Goal: Contribute content

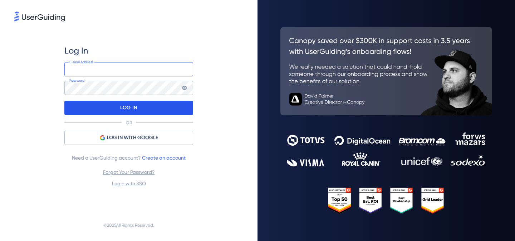
type input "[EMAIL_ADDRESS][DOMAIN_NAME]"
click at [119, 110] on div "LOG IN" at bounding box center [128, 108] width 129 height 14
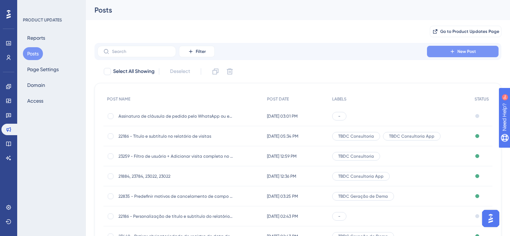
click at [454, 51] on icon at bounding box center [452, 52] width 6 height 6
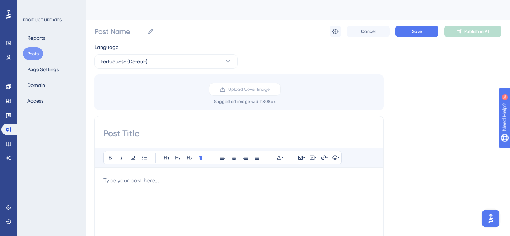
click at [138, 32] on input "Post Name" at bounding box center [119, 31] width 50 height 10
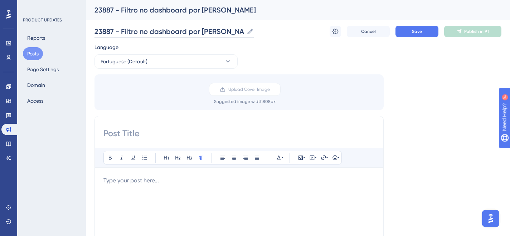
type input "23887 - Filtro no dashboard por [PERSON_NAME]"
click at [144, 134] on input at bounding box center [238, 133] width 271 height 11
click at [125, 135] on input at bounding box center [238, 133] width 271 height 11
click at [185, 134] on input "Filtro no dashboard do Consultoria" at bounding box center [238, 133] width 271 height 11
drag, startPoint x: 224, startPoint y: 132, endPoint x: 288, endPoint y: 132, distance: 64.4
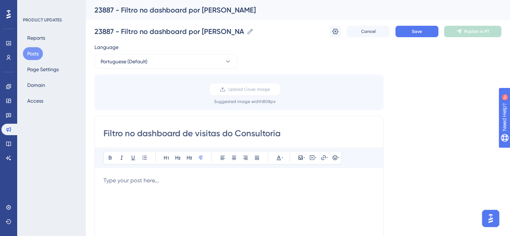
click at [288, 132] on input "Filtro no dashboard de visitas do Consultoria" at bounding box center [238, 133] width 271 height 11
type input "Filtro no dashboard de visitas por [PERSON_NAME]"
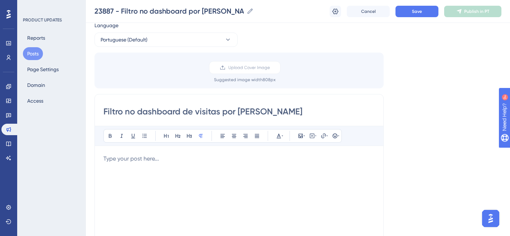
scroll to position [48, 0]
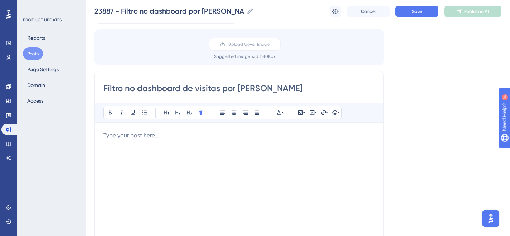
click at [112, 142] on div at bounding box center [238, 209] width 271 height 157
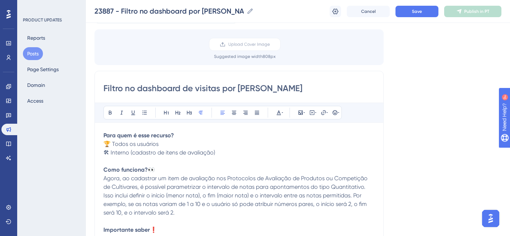
scroll to position [48, 0]
click at [134, 136] on strong "Para quem é esse recurso?" at bounding box center [138, 135] width 70 height 7
click at [166, 109] on icon at bounding box center [167, 112] width 6 height 6
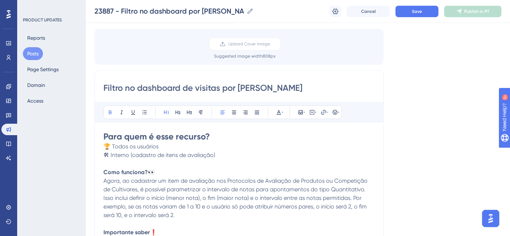
click at [224, 158] on p "🛠 Interno (cadastro de itens de avaliação)" at bounding box center [238, 155] width 271 height 9
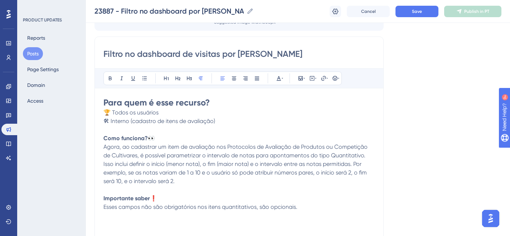
scroll to position [112, 0]
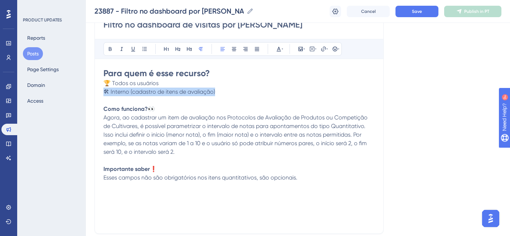
drag, startPoint x: 220, startPoint y: 93, endPoint x: 87, endPoint y: 94, distance: 133.8
click at [87, 94] on div "Performance Users Engagement Widgets Feedback Product Updates Knowledge Base AI…" at bounding box center [298, 154] width 424 height 532
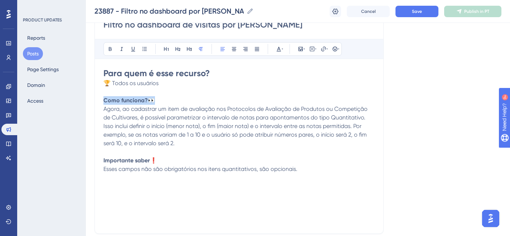
drag, startPoint x: 164, startPoint y: 101, endPoint x: 63, endPoint y: 99, distance: 100.6
click at [86, 99] on div "Performance Users Engagement Widgets Feedback Product Updates Knowledge Base AI…" at bounding box center [298, 154] width 424 height 532
click at [163, 49] on button at bounding box center [166, 49] width 10 height 10
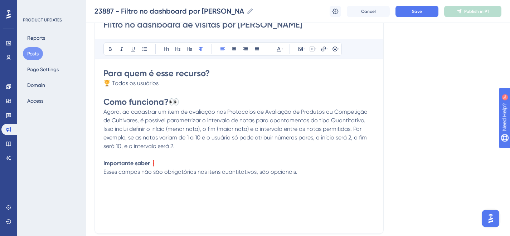
click at [227, 137] on span "Agora, ao cadastrar um item de avaliação nos Protocolos de Avaliação de Produto…" at bounding box center [235, 128] width 265 height 41
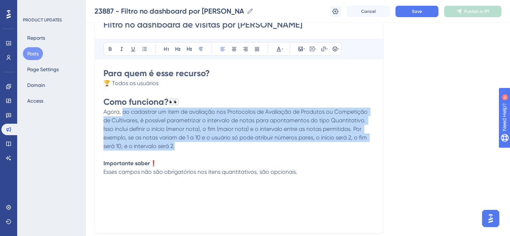
drag, startPoint x: 123, startPoint y: 111, endPoint x: 179, endPoint y: 143, distance: 64.1
click at [179, 143] on p "Agora, ao cadastrar um item de avaliação nos Protocolos de Avaliação de Produto…" at bounding box center [238, 129] width 271 height 43
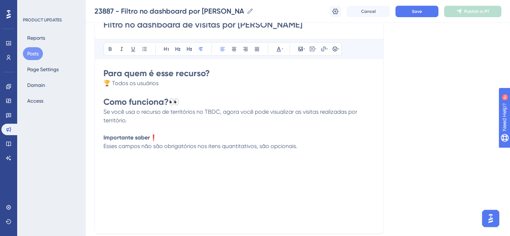
click at [219, 113] on span "Se você usa o recurso de territórios no TBDC, agora você pode visualizar as vis…" at bounding box center [230, 115] width 255 height 15
click at [218, 125] on p at bounding box center [238, 129] width 271 height 9
click at [234, 118] on p "Se você usa o recurso de territórios no TBDC (fazendas e acessos por território…" at bounding box center [238, 116] width 271 height 17
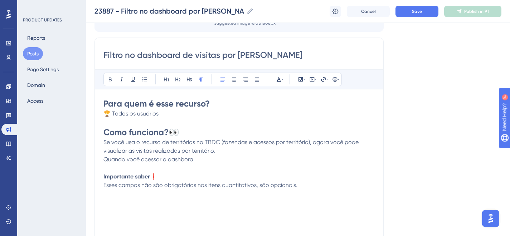
scroll to position [91, 0]
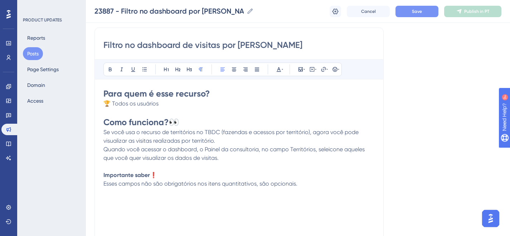
click at [407, 13] on button "Save" at bounding box center [416, 11] width 43 height 11
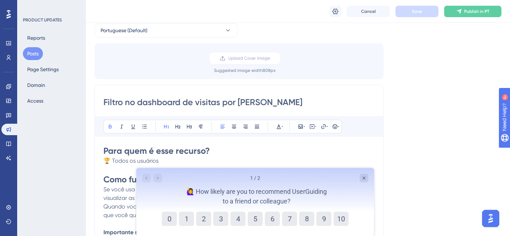
click at [269, 145] on h1 "Para quem é esse recurso?" at bounding box center [238, 150] width 271 height 11
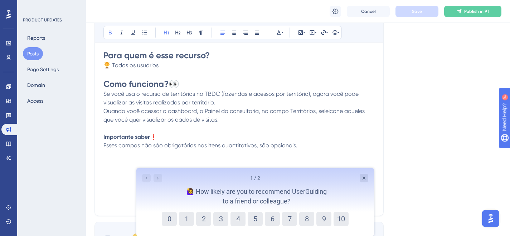
scroll to position [131, 0]
click at [364, 176] on icon "Close survey" at bounding box center [364, 178] width 6 height 6
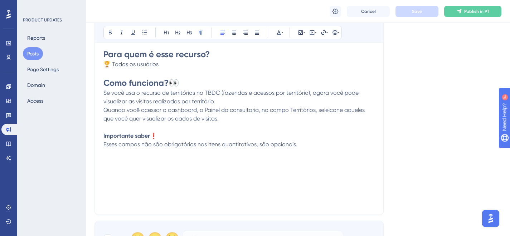
click at [330, 110] on span "Quando você acessar o dashboard, o Painel da consultoria, no campo Territórios,…" at bounding box center [234, 114] width 263 height 15
drag, startPoint x: 307, startPoint y: 147, endPoint x: 98, endPoint y: 132, distance: 209.8
click at [98, 132] on div "Filtro no dashboard de visitas por Território Bold Italic Underline Bullet Poin…" at bounding box center [238, 101] width 289 height 227
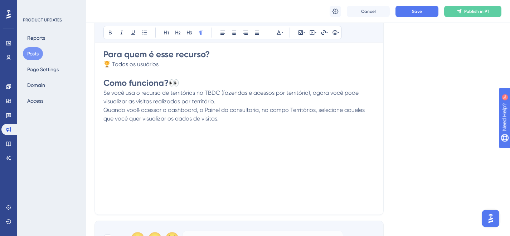
drag, startPoint x: 103, startPoint y: 93, endPoint x: 255, endPoint y: 107, distance: 152.7
click at [255, 107] on div "Filtro no dashboard de visitas por Território Bold Italic Underline Bullet Poin…" at bounding box center [238, 101] width 289 height 227
drag, startPoint x: 227, startPoint y: 119, endPoint x: 91, endPoint y: 91, distance: 139.1
click at [91, 91] on div "Performance Users Engagement Widgets Feedback Product Updates Knowledge Base AI…" at bounding box center [298, 135] width 424 height 532
copy div "Se você usa o recurso de territórios no TBDC (fazendas e acessos por território…"
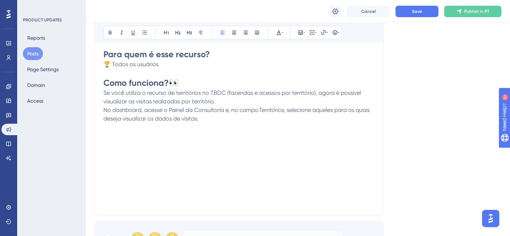
click at [371, 110] on span ", selecione aqueles para os quais deseja visualizar os dados de visitas." at bounding box center [237, 114] width 268 height 15
click at [205, 119] on p "Se você utiliza o recurso de territórios no TBDC (fazendas e acessos por territ…" at bounding box center [238, 106] width 271 height 34
click at [167, 32] on icon at bounding box center [167, 33] width 6 height 6
drag, startPoint x: 175, startPoint y: 137, endPoint x: 97, endPoint y: 133, distance: 78.4
click at [97, 133] on div "Filtro no dashboard de visitas por Território Bold Italic Underline Bullet Poin…" at bounding box center [238, 101] width 289 height 227
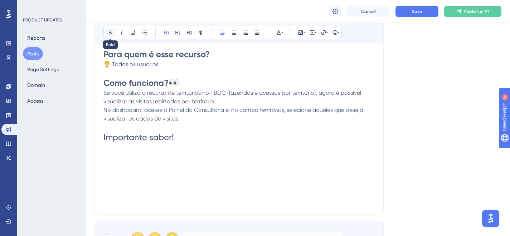
click at [111, 32] on icon at bounding box center [110, 33] width 6 height 6
click at [223, 150] on p at bounding box center [238, 147] width 271 height 9
click at [194, 138] on h1 "Importante saber!" at bounding box center [238, 137] width 271 height 11
click at [334, 32] on icon at bounding box center [335, 33] width 6 height 6
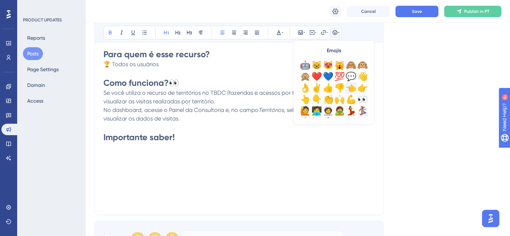
scroll to position [70, 0]
click at [317, 98] on div "👇" at bounding box center [316, 98] width 11 height 11
click at [117, 150] on p at bounding box center [238, 147] width 271 height 9
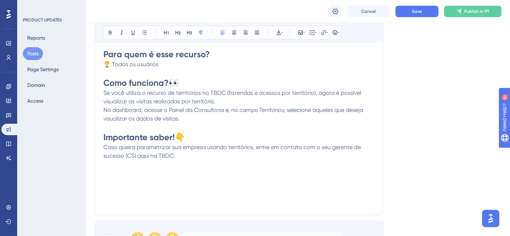
scroll to position [185, 0]
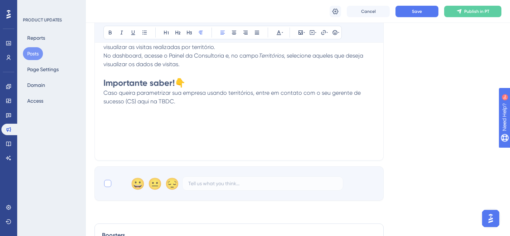
click at [106, 184] on div at bounding box center [107, 183] width 7 height 7
checkbox input "true"
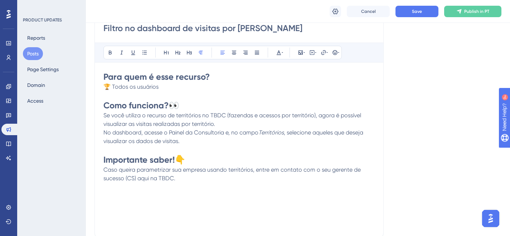
scroll to position [88, 0]
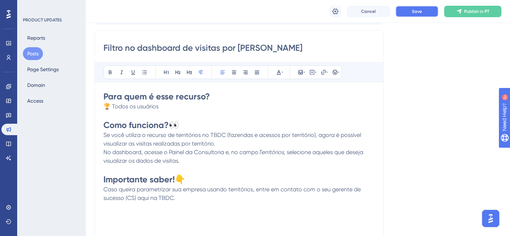
click at [414, 11] on span "Save" at bounding box center [417, 12] width 10 height 6
click at [186, 201] on p "Caso queira parametrizar sua empresa usando territórios, entre em contato com o…" at bounding box center [238, 193] width 271 height 17
click at [467, 10] on span "Publish in PT" at bounding box center [476, 12] width 25 height 6
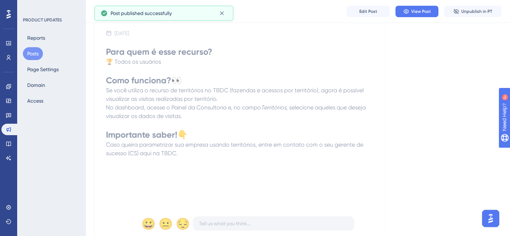
click at [195, 160] on p at bounding box center [239, 162] width 266 height 9
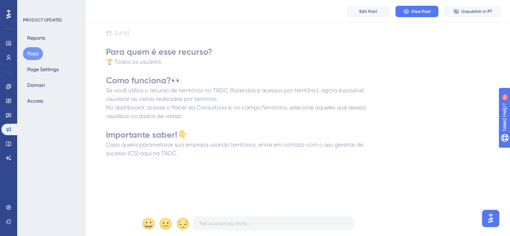
drag, startPoint x: 188, startPoint y: 154, endPoint x: 97, endPoint y: 50, distance: 137.9
click at [97, 50] on div "Filtro no dashboard de visitas por Território [DATE] Para quem é esse recurso? …" at bounding box center [238, 117] width 289 height 256
copy div "Para quem é esse recurso? 🏆 Todos os usuários Como funciona? 👀 Se você utiliza …"
click at [38, 51] on button "Posts" at bounding box center [33, 53] width 20 height 13
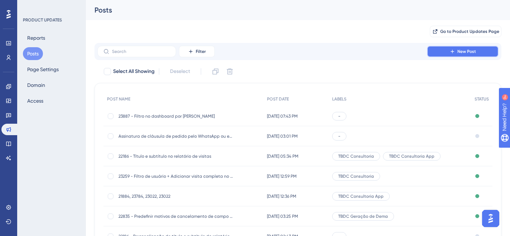
click at [469, 52] on span "New Post" at bounding box center [466, 52] width 19 height 6
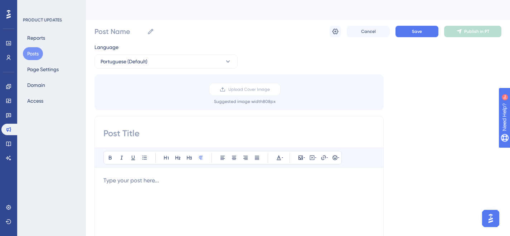
click at [146, 177] on p at bounding box center [238, 180] width 271 height 9
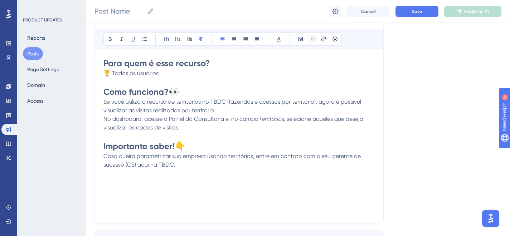
scroll to position [164, 0]
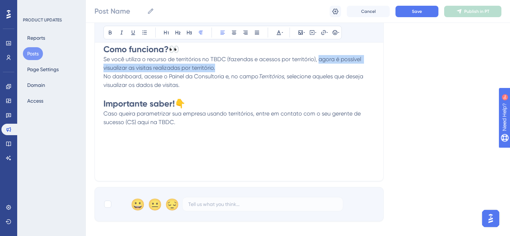
drag, startPoint x: 318, startPoint y: 58, endPoint x: 345, endPoint y: 66, distance: 28.1
click at [345, 66] on p "Se você utiliza o recurso de territórios no TBDC (fazendas e acessos por territ…" at bounding box center [238, 72] width 271 height 34
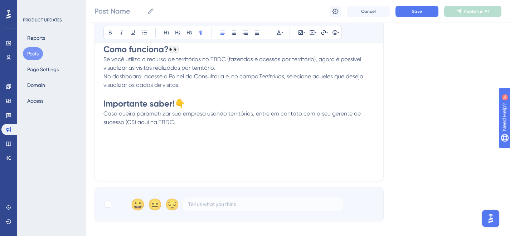
click at [235, 74] on span "No dashboard, acesse o Painel da Consultoria e, no campo" at bounding box center [180, 76] width 155 height 7
click at [104, 58] on span "Se você utiliza o recurso de territórios no TBDC (fazendas e acessos por territ…" at bounding box center [232, 63] width 259 height 15
click at [255, 57] on span "Mais uma novidade da tela de Territórios: se você utiliza o recurso de territór…" at bounding box center [235, 63] width 264 height 15
drag, startPoint x: 284, startPoint y: 60, endPoint x: 313, endPoint y: 59, distance: 29.7
click at [313, 59] on span "Mais uma novidade da tela de Territórios: se você utiliza esse recurso de terri…" at bounding box center [239, 63] width 272 height 15
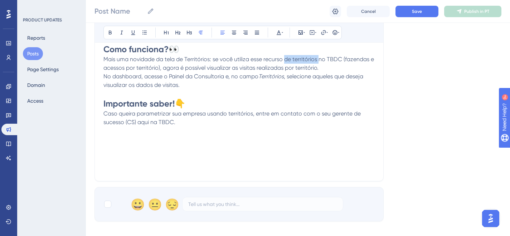
drag, startPoint x: 286, startPoint y: 59, endPoint x: 318, endPoint y: 59, distance: 32.2
click at [318, 59] on span "Mais uma novidade da tela de Territórios: se você utiliza esse recurso de terri…" at bounding box center [239, 63] width 272 height 15
drag, startPoint x: 309, startPoint y: 59, endPoint x: 311, endPoint y: 63, distance: 4.8
click at [311, 63] on p "Mais uma novidade da tela de Territórios: se você utiliza esse recurso no TBDC …" at bounding box center [238, 72] width 271 height 34
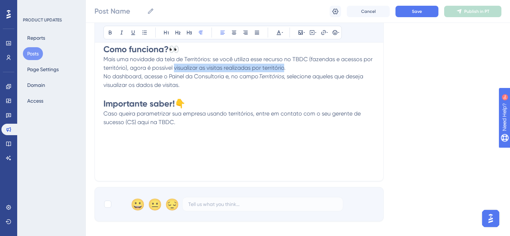
drag, startPoint x: 174, startPoint y: 68, endPoint x: 284, endPoint y: 67, distance: 109.5
click at [284, 67] on span "Mais uma novidade da tela de Territórios: se você utiliza esse recurso no TBDC …" at bounding box center [238, 63] width 270 height 15
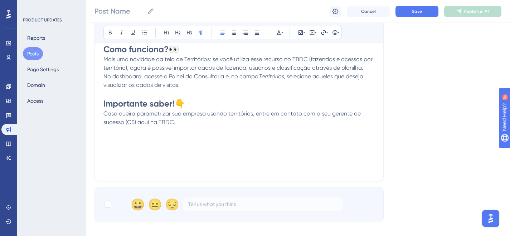
click at [341, 69] on span "Mais uma novidade da tela de Territórios: se você utiliza esse recurso no TBDC …" at bounding box center [238, 63] width 270 height 15
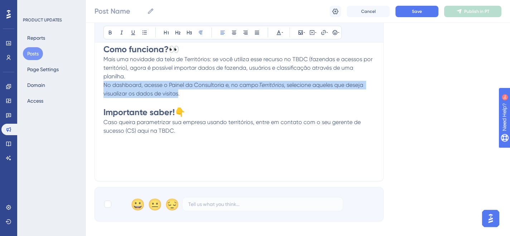
drag, startPoint x: 103, startPoint y: 84, endPoint x: 178, endPoint y: 93, distance: 75.0
click at [178, 93] on p "Mais uma novidade da tela de Territórios: se você utiliza esse recurso no TBDC …" at bounding box center [238, 76] width 271 height 43
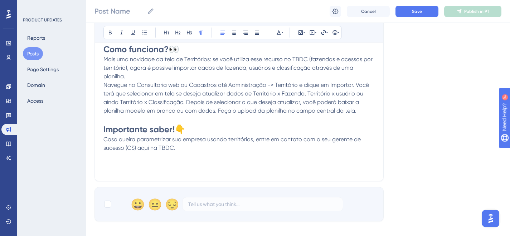
click at [130, 94] on span "Navegue no Consultoria web ou Cadastros até Administração -> Território e cliqu…" at bounding box center [236, 98] width 267 height 33
click at [342, 114] on p "Mais uma novidade da tela de Territórios: se você utiliza esse recurso no TBDC …" at bounding box center [238, 85] width 271 height 60
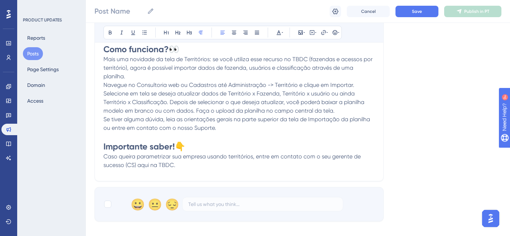
drag, startPoint x: 164, startPoint y: 161, endPoint x: 97, endPoint y: 139, distance: 70.3
click at [99, 138] on div "Bold Italic Underline Bullet Point Heading 1 Heading 2 Heading 3 Normal Align L…" at bounding box center [238, 68] width 289 height 227
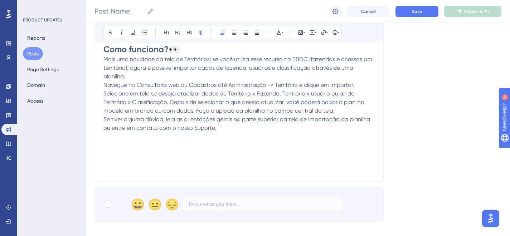
drag, startPoint x: 169, startPoint y: 104, endPoint x: 227, endPoint y: 106, distance: 57.6
click at [169, 104] on span "Navegue no Consultoria web ou Cadastros até Administração -> Território e cliqu…" at bounding box center [234, 98] width 262 height 33
click at [111, 203] on div at bounding box center [107, 204] width 7 height 7
checkbox input "true"
click at [140, 77] on p "Mais uma novidade da tela de Territórios: se você utiliza esse recurso no TBDC …" at bounding box center [238, 85] width 271 height 60
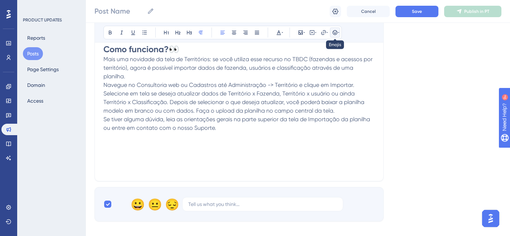
click at [333, 32] on icon at bounding box center [335, 33] width 6 height 6
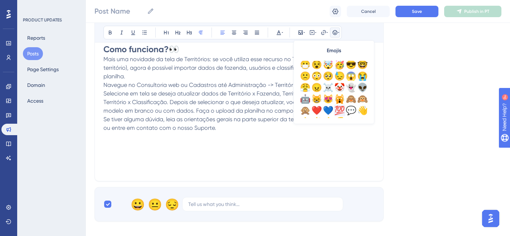
scroll to position [42, 0]
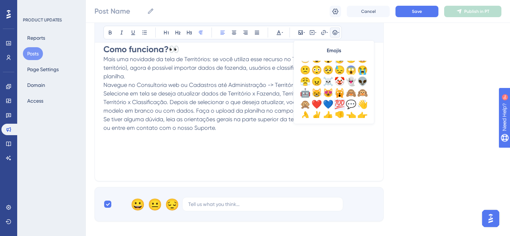
click at [339, 103] on div "💯" at bounding box center [339, 104] width 11 height 11
click at [240, 141] on div "Para quem é esse recurso? 🏆 Todos os usuários Como funciona? 👀 Mais uma novidad…" at bounding box center [238, 93] width 271 height 157
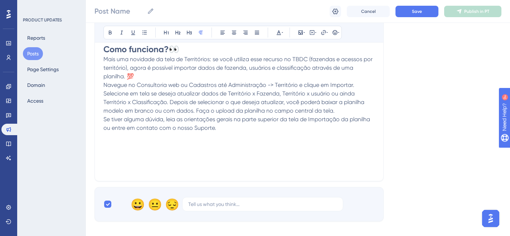
click at [104, 84] on span "Navegue no Consultoria web ou Cadastros até Administração -> Território e cliqu…" at bounding box center [234, 98] width 262 height 33
click at [336, 32] on icon at bounding box center [334, 32] width 5 height 5
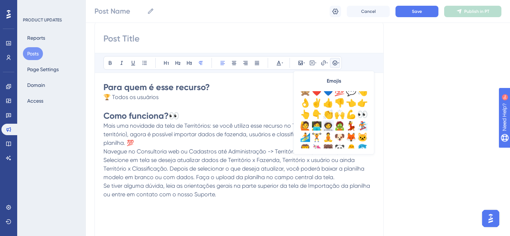
scroll to position [85, 0]
click at [364, 103] on div "👉" at bounding box center [362, 103] width 11 height 11
click at [241, 187] on span "Se tiver alguma dúvida, leia as orientações gerais na parte superior da tela de…" at bounding box center [237, 189] width 268 height 15
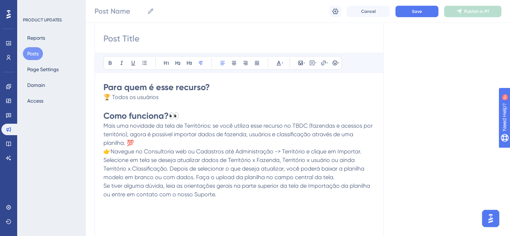
click at [103, 160] on span "👉Navegue no Consultoria web ou Cadastros até Administração -> Território e cliq…" at bounding box center [234, 164] width 262 height 33
click at [336, 62] on icon at bounding box center [334, 62] width 5 height 5
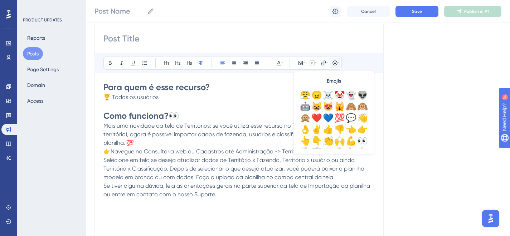
scroll to position [65, 0]
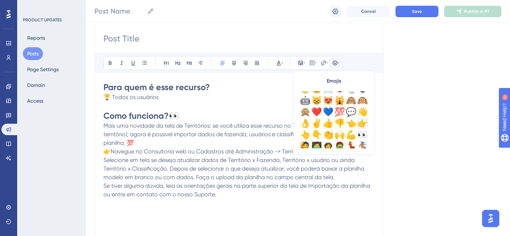
click at [359, 123] on div "👉" at bounding box center [362, 123] width 11 height 11
click at [360, 121] on div "👉" at bounding box center [362, 123] width 11 height 11
click at [364, 122] on div "👉" at bounding box center [362, 123] width 11 height 11
click at [309, 196] on p "Se tiver alguma dúvida, leia as orientações gerais na parte superior da tela de…" at bounding box center [238, 190] width 271 height 17
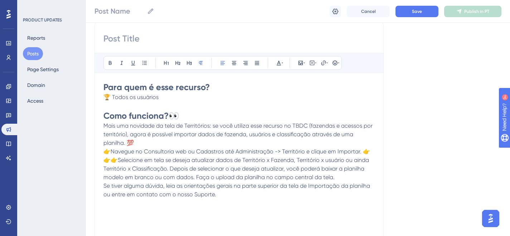
drag, startPoint x: 169, startPoint y: 170, endPoint x: 175, endPoint y: 169, distance: 5.5
click at [169, 170] on span "👉Navegue no Consultoria web ou Cadastros até Administração -> Território e cliq…" at bounding box center [236, 164] width 267 height 33
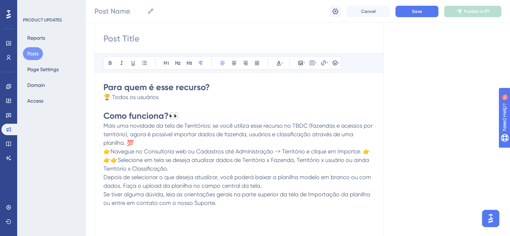
click at [110, 150] on span "👉Navegue no Consultoria web ou Cadastros até Administração -> Território e cliq…" at bounding box center [236, 160] width 267 height 24
click at [108, 160] on span "👉 Navegue no Consultoria web ou Cadastros até Administração -> Território e cli…" at bounding box center [237, 160] width 268 height 24
click at [104, 179] on span "Depois de selecionar o que deseja atualizar, você poderá baixar a planilha mode…" at bounding box center [237, 181] width 269 height 15
click at [335, 62] on icon at bounding box center [335, 63] width 6 height 6
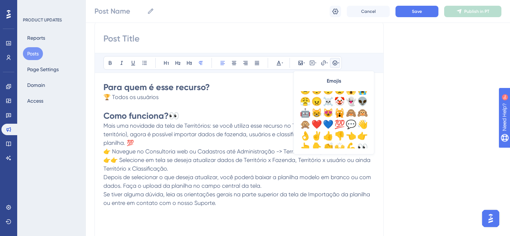
scroll to position [54, 0]
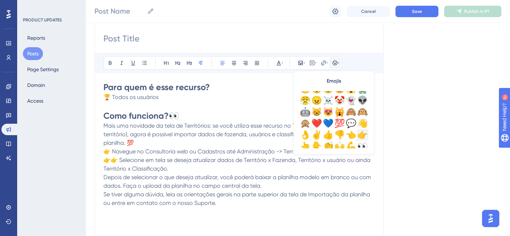
click at [361, 134] on div "👉" at bounding box center [362, 134] width 11 height 11
click at [136, 187] on span "👉 Depois de selecionar o que deseja atualizar, você poderá baixar a planilha mo…" at bounding box center [235, 181] width 264 height 15
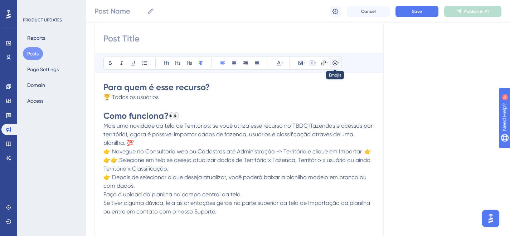
click at [336, 62] on icon at bounding box center [335, 63] width 6 height 6
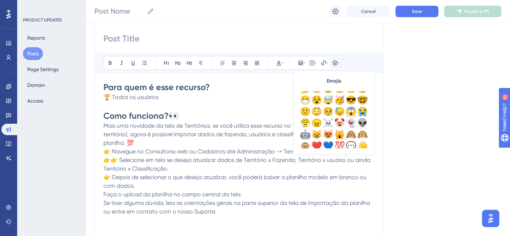
scroll to position [59, 0]
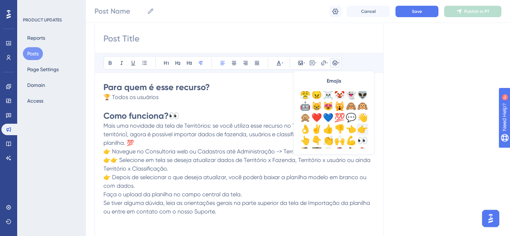
click at [360, 129] on div "👉" at bounding box center [362, 128] width 11 height 11
click at [253, 196] on p "👉 Faça o upload da planilha no campo central da tela." at bounding box center [238, 194] width 271 height 9
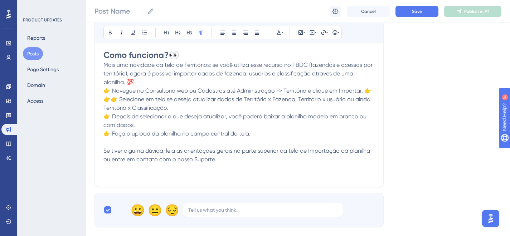
scroll to position [161, 0]
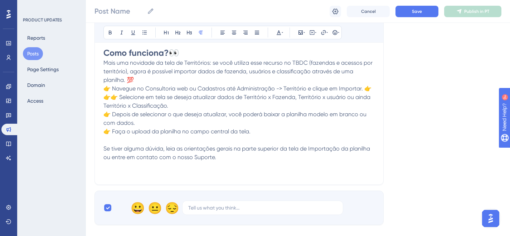
click at [105, 148] on span "Se tiver alguma dúvida, leia as orientações gerais na parte superior da tela de…" at bounding box center [237, 152] width 268 height 15
click at [335, 32] on icon at bounding box center [335, 33] width 6 height 6
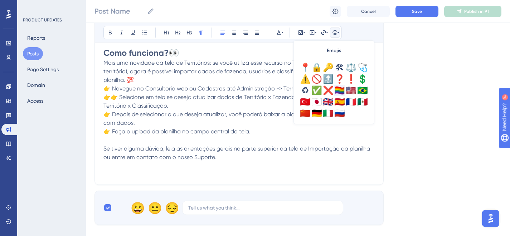
scroll to position [252, 0]
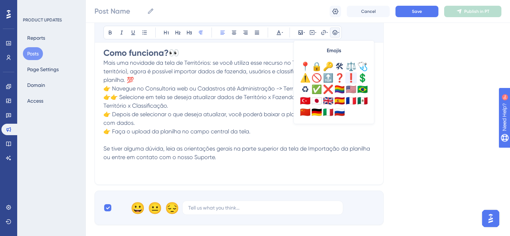
click at [350, 78] on div "❗" at bounding box center [350, 77] width 11 height 11
click at [322, 160] on p "❗ Se tiver alguma dúvida, leia as orientações gerais na parte superior da tela …" at bounding box center [238, 153] width 271 height 17
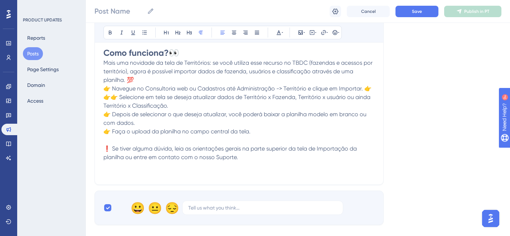
click at [374, 89] on p "Mais uma novidade da tela de Territórios: se você utiliza esse recurso no TBDC …" at bounding box center [238, 85] width 271 height 52
click at [105, 98] on span "👉 Navegue no Consultoria web ou Cadastros até Administração -> Território e cli…" at bounding box center [234, 97] width 262 height 24
click at [336, 30] on icon at bounding box center [335, 33] width 6 height 6
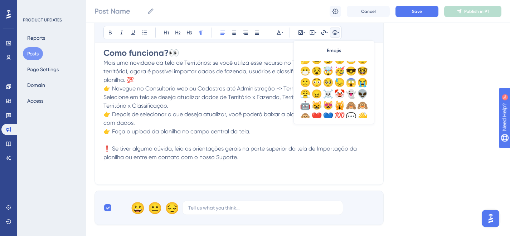
scroll to position [67, 0]
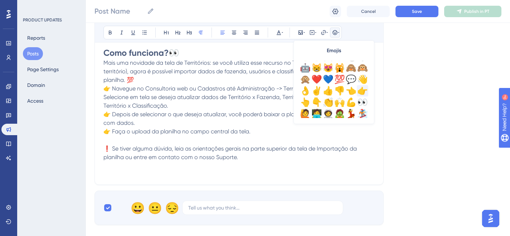
click at [360, 89] on div "👉" at bounding box center [362, 90] width 11 height 11
click at [345, 137] on p at bounding box center [238, 140] width 271 height 9
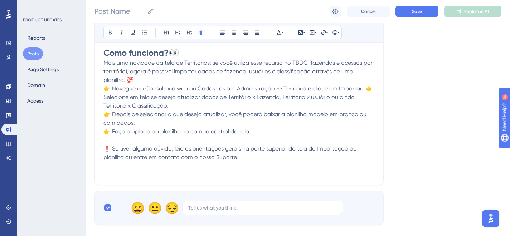
click at [363, 88] on span "👉 Navegue no Consultoria web ou Cadastros até Administração -> Território e cli…" at bounding box center [237, 97] width 269 height 24
click at [335, 95] on span "👉 Selecione em tela se deseja atualizar dados de Território x Fazenda, Territór…" at bounding box center [233, 101] width 261 height 15
click at [321, 96] on span "👉 Selecione em tela se deseja atualizar dados de Território x Fazenda, Territór…" at bounding box center [233, 101] width 261 height 15
click at [336, 88] on span "👉 Navegue no Consultoria web ou Cadastros até Administração -> Território e cli…" at bounding box center [232, 88] width 259 height 7
click at [311, 88] on span "👉 Navegue no Consultoria web ou Cadastros até Administração -> Território e cli…" at bounding box center [230, 88] width 254 height 7
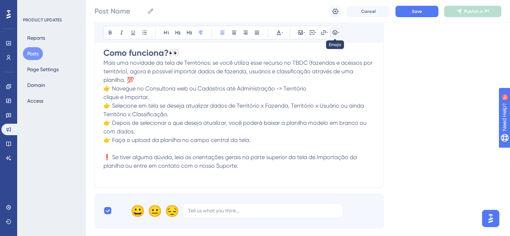
click at [336, 30] on icon at bounding box center [335, 33] width 6 height 6
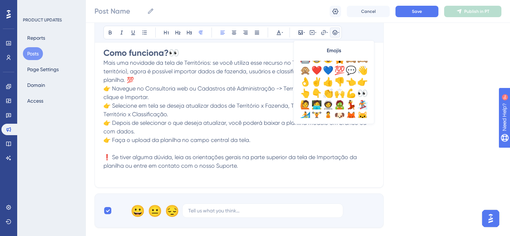
scroll to position [76, 0]
click at [360, 82] on div "👉" at bounding box center [362, 81] width 11 height 11
drag, startPoint x: 131, startPoint y: 97, endPoint x: 136, endPoint y: 98, distance: 5.0
click at [131, 97] on span "👉 Clique e Importar." at bounding box center [130, 97] width 55 height 7
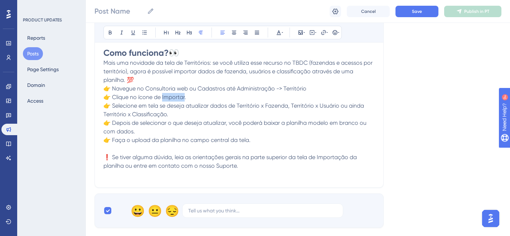
drag, startPoint x: 161, startPoint y: 98, endPoint x: 182, endPoint y: 98, distance: 21.5
click at [182, 98] on span "👉 Clique no ícone de Importar." at bounding box center [144, 97] width 83 height 7
click at [111, 31] on icon at bounding box center [110, 33] width 3 height 4
drag, startPoint x: 282, startPoint y: 88, endPoint x: 303, endPoint y: 88, distance: 20.8
click at [303, 88] on span "👉 Navegue no Consultoria web ou Cadastros até Administração -> Território" at bounding box center [204, 88] width 203 height 7
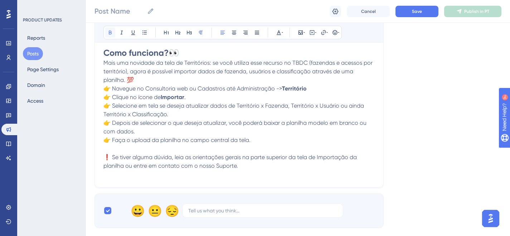
click at [111, 33] on icon at bounding box center [110, 33] width 3 height 4
drag, startPoint x: 167, startPoint y: 123, endPoint x: 225, endPoint y: 121, distance: 57.6
click at [225, 121] on span "👉 Depois de selecionar o que deseja atualizar, você poderá baixar a planilha mo…" at bounding box center [235, 126] width 264 height 15
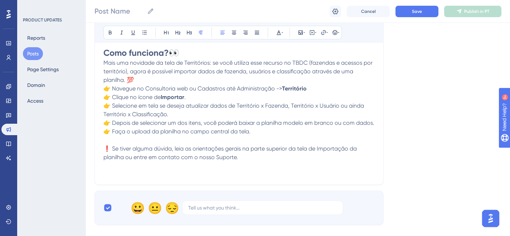
click at [237, 121] on span "👉 Depois de selecionar um dos itens, você poderá baixar a planilha modelo em br…" at bounding box center [238, 122] width 271 height 7
drag, startPoint x: 203, startPoint y: 124, endPoint x: 216, endPoint y: 124, distance: 13.6
click at [216, 124] on span "👉 Depois de selecionar um dos itens, baixe a planilha modelo em branco ou com d…" at bounding box center [220, 122] width 234 height 7
click at [112, 30] on icon at bounding box center [110, 33] width 6 height 6
click at [280, 137] on p at bounding box center [238, 140] width 271 height 9
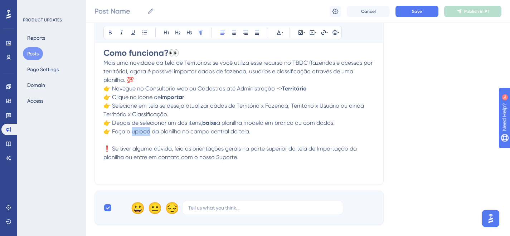
drag, startPoint x: 131, startPoint y: 133, endPoint x: 149, endPoint y: 132, distance: 17.9
click at [149, 132] on span "👉 Faça o upload da planilha no campo central da tela." at bounding box center [176, 131] width 147 height 7
click at [109, 32] on icon at bounding box center [110, 33] width 6 height 6
click at [111, 134] on span "👉 Faça o" at bounding box center [116, 131] width 27 height 7
click at [268, 161] on p "❗ Se tiver alguma dúvida, leia as orientações gerais na parte superior da tela …" at bounding box center [238, 153] width 271 height 17
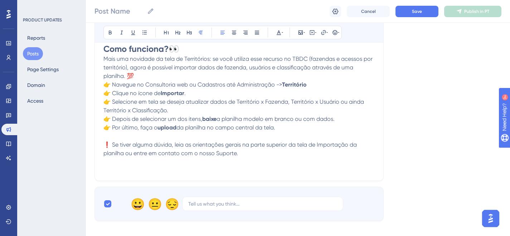
scroll to position [166, 0]
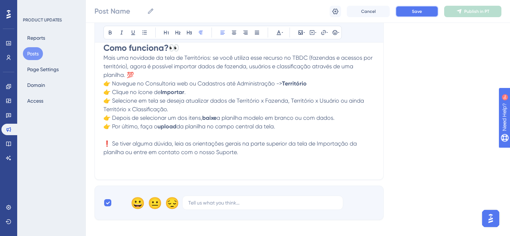
click at [425, 10] on button "Save" at bounding box center [416, 11] width 43 height 11
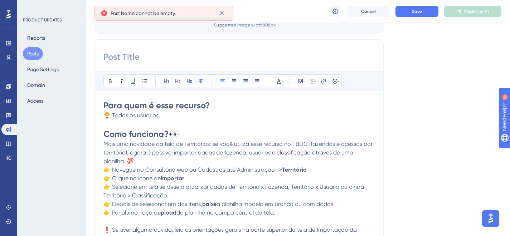
scroll to position [20, 0]
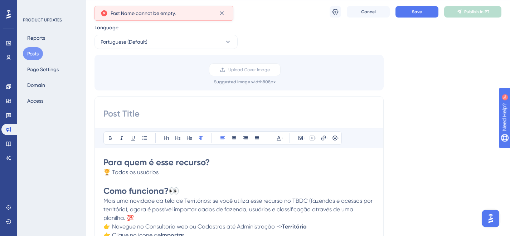
click at [178, 111] on input at bounding box center [238, 113] width 271 height 11
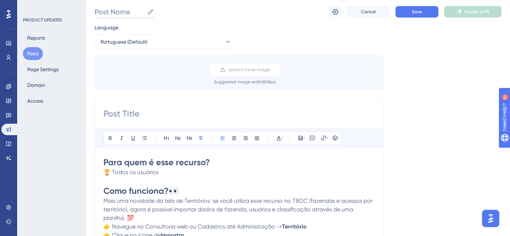
click at [128, 10] on input "Post Name" at bounding box center [119, 12] width 50 height 10
paste input "Importação tela de Territórios"
type input "22465 - Importação tela de Territórios"
click at [156, 109] on input at bounding box center [238, 113] width 271 height 11
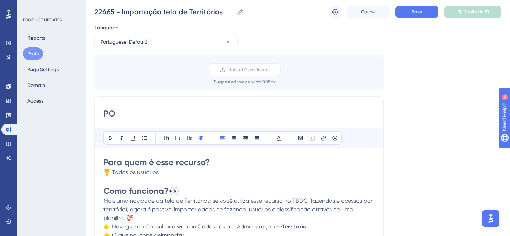
type input "P"
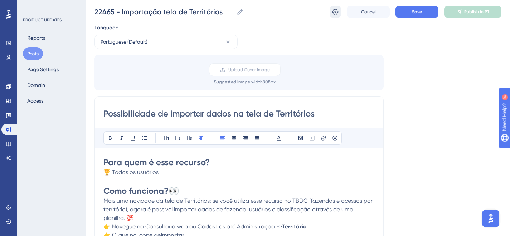
type input "Possibilidade de importar dados na tela de Territórios"
click at [332, 15] on icon at bounding box center [335, 11] width 7 height 7
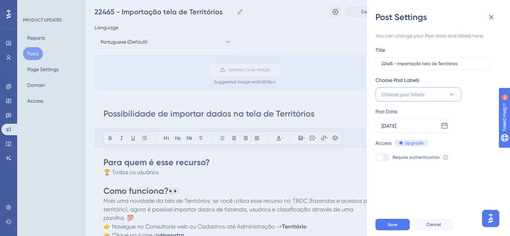
click at [419, 94] on span "Choose your labels" at bounding box center [402, 94] width 43 height 9
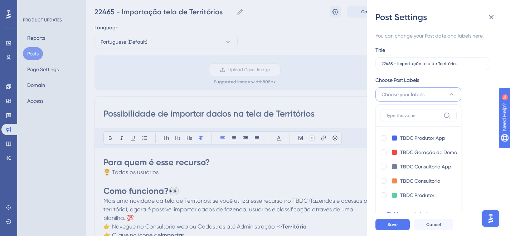
scroll to position [3, 0]
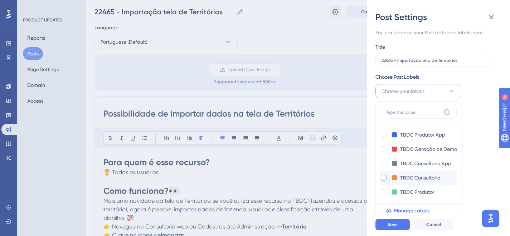
click at [383, 178] on div at bounding box center [384, 178] width 6 height 6
checkbox input "true"
click at [383, 230] on button "Save" at bounding box center [392, 224] width 34 height 11
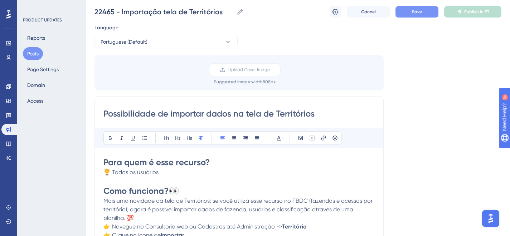
click at [427, 13] on button "Save" at bounding box center [416, 11] width 43 height 11
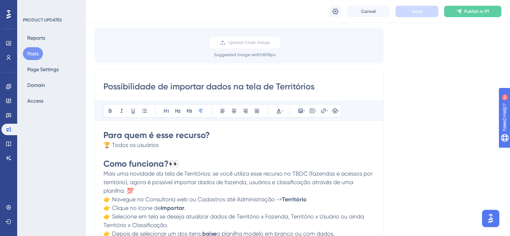
scroll to position [107, 0]
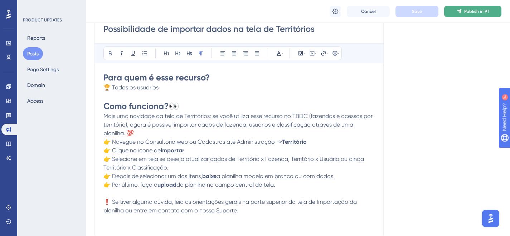
click at [466, 13] on span "Publish in PT" at bounding box center [476, 12] width 25 height 6
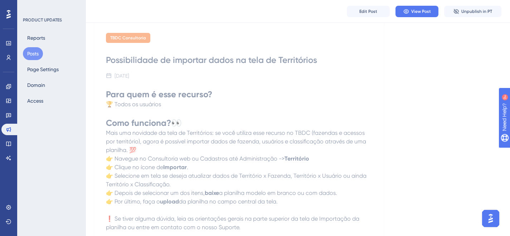
scroll to position [0, 0]
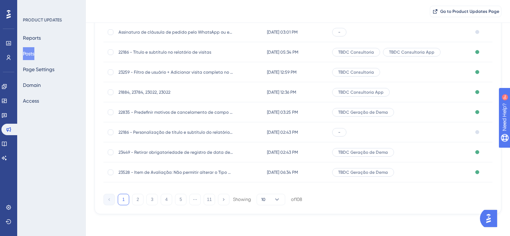
scroll to position [128, 0]
click at [279, 199] on icon at bounding box center [276, 198] width 7 height 7
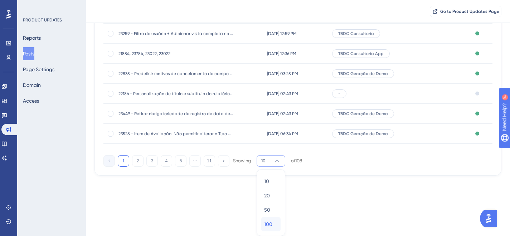
click at [272, 227] on span "100" at bounding box center [268, 224] width 8 height 9
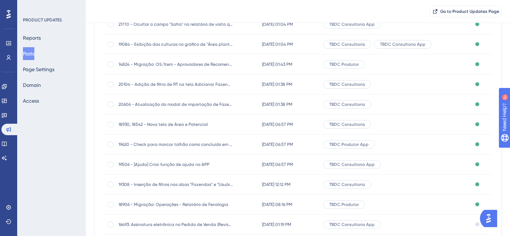
scroll to position [617, 0]
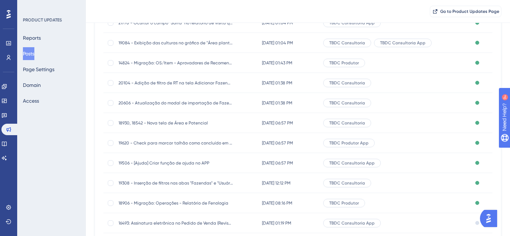
click at [166, 204] on span "18906 - Migração: Operações - Relatório de Fenologia" at bounding box center [175, 203] width 114 height 6
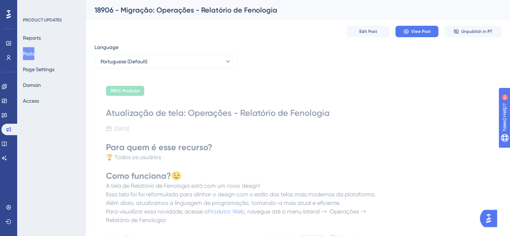
click at [117, 112] on div "Atualização de tela: Operações - Relatório de Fenologia" at bounding box center [239, 112] width 266 height 11
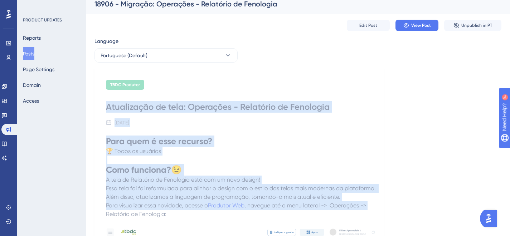
scroll to position [156, 0]
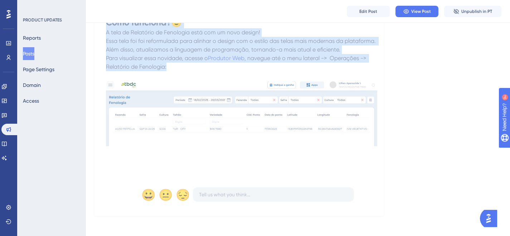
drag, startPoint x: 106, startPoint y: 113, endPoint x: 379, endPoint y: 64, distance: 277.3
click at [379, 64] on div "TBDC Produtor Atualização de tela: Operações - Relatório de Fenologia 20 de mar…" at bounding box center [238, 68] width 289 height 295
copy div "Atualização de tela: Operações - Relatório de Fenologia 20 de março de 2025 Par…"
click at [34, 55] on button "Posts" at bounding box center [28, 53] width 11 height 13
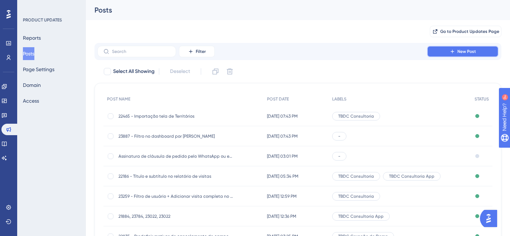
click at [461, 52] on span "New Post" at bounding box center [466, 52] width 19 height 6
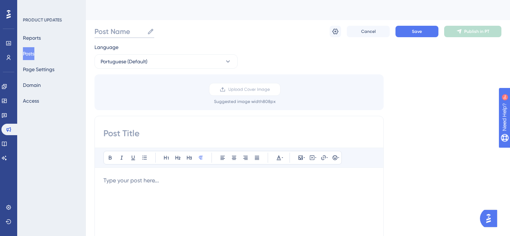
click at [125, 26] on input "Post Name" at bounding box center [119, 31] width 50 height 10
paste input "Atualização de tela: Operações - Relatório de Fenologia"
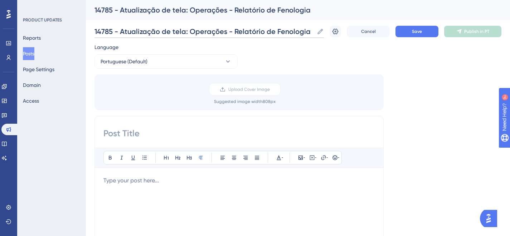
click at [224, 31] on input "14785 - Atualização de tela: Operações - Relatório de Fenologia" at bounding box center [203, 31] width 219 height 10
drag, startPoint x: 217, startPoint y: 32, endPoint x: 299, endPoint y: 28, distance: 82.4
click at [299, 28] on input "14785 - Atualização de tela: Chuva - Relatório de Fenologia" at bounding box center [199, 31] width 211 height 10
type input "14785 - Atualização de tela: Chuva - Postos meteorológicos"
click at [162, 130] on input at bounding box center [238, 133] width 271 height 11
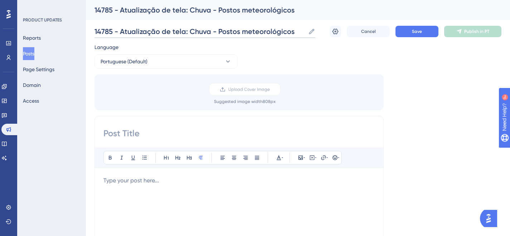
drag, startPoint x: 120, startPoint y: 33, endPoint x: 297, endPoint y: 33, distance: 177.5
click at [297, 33] on input "14785 - Atualização de tela: Chuva - Postos meteorológicos" at bounding box center [199, 31] width 211 height 10
click at [153, 133] on input at bounding box center [238, 133] width 271 height 11
paste input "Atualização de tela: Chuva - Postos meteorológicos"
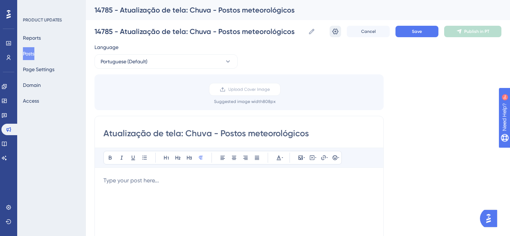
type input "Atualização de tela: Chuva - Postos meteorológicos"
click at [336, 32] on icon at bounding box center [335, 31] width 7 height 7
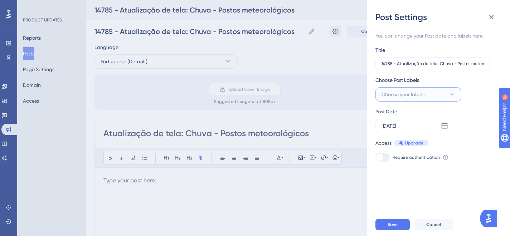
click at [421, 98] on span "Choose your labels" at bounding box center [402, 94] width 43 height 9
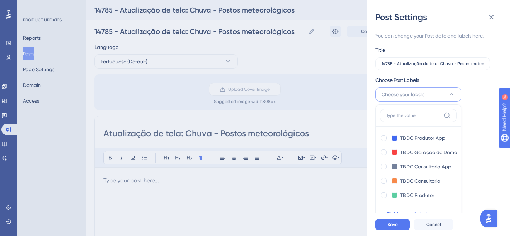
scroll to position [3, 0]
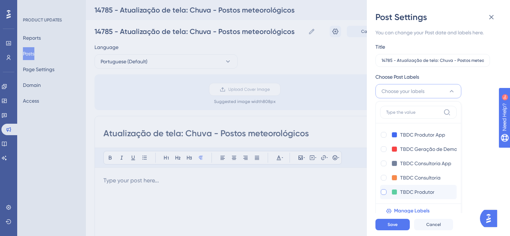
click at [385, 192] on div at bounding box center [384, 192] width 6 height 6
checkbox input "true"
click at [401, 229] on button "Save" at bounding box center [392, 224] width 34 height 11
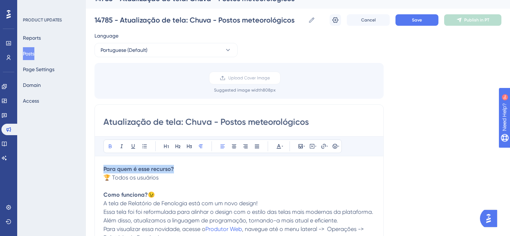
drag, startPoint x: 179, startPoint y: 169, endPoint x: 80, endPoint y: 169, distance: 98.4
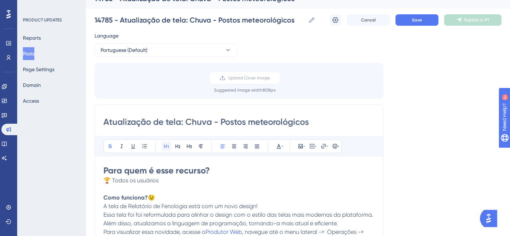
scroll to position [14, 0]
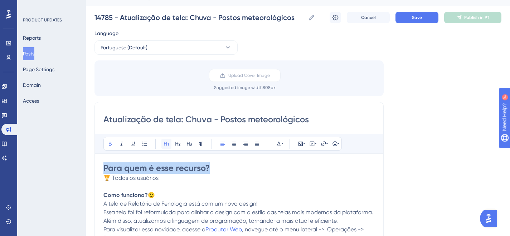
click at [165, 144] on icon at bounding box center [167, 144] width 6 height 6
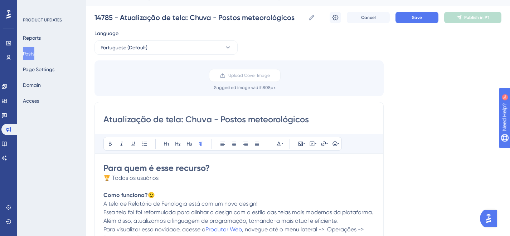
click at [197, 190] on p at bounding box center [238, 186] width 271 height 9
drag, startPoint x: 160, startPoint y: 193, endPoint x: 86, endPoint y: 193, distance: 74.1
click at [161, 145] on button at bounding box center [166, 144] width 10 height 10
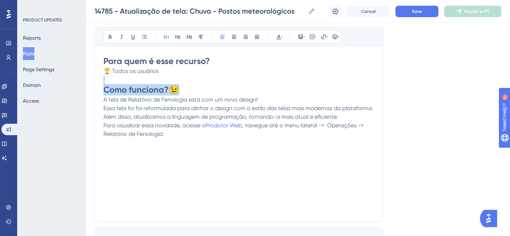
scroll to position [117, 0]
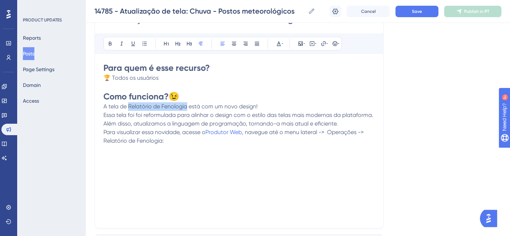
drag, startPoint x: 133, startPoint y: 107, endPoint x: 187, endPoint y: 104, distance: 54.1
click at [187, 104] on span "A tela de Relatório de Fenologia está com um novo design!" at bounding box center [180, 106] width 154 height 7
click at [103, 107] on div "Atualização de tela: Chuva - Postos meteorológicos Bold Italic Underline Bullet…" at bounding box center [238, 115] width 289 height 227
click at [103, 104] on span "A tela de está com um novo design!" at bounding box center [150, 106] width 95 height 7
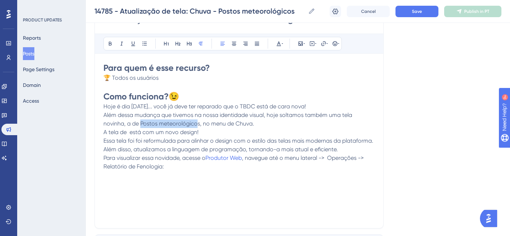
drag, startPoint x: 141, startPoint y: 124, endPoint x: 198, endPoint y: 121, distance: 57.3
click at [198, 121] on span "Além dessa mudança que tivemos na nossa identidade visual, hoje soltamos também…" at bounding box center [228, 119] width 250 height 15
click at [108, 44] on icon at bounding box center [110, 44] width 6 height 6
drag, startPoint x: 104, startPoint y: 133, endPoint x: 209, endPoint y: 133, distance: 104.5
click at [209, 133] on p "A tela de está com um novo design!" at bounding box center [238, 132] width 271 height 9
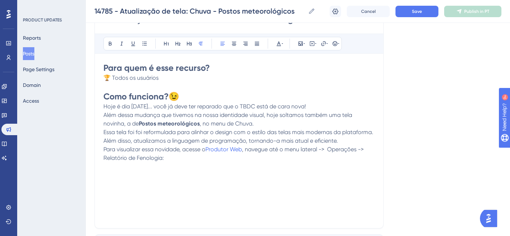
click at [358, 149] on span ", navegue até o menu lateral -> Operações -> Relatório de Fenologia:" at bounding box center [234, 153] width 262 height 15
drag, startPoint x: 162, startPoint y: 161, endPoint x: 192, endPoint y: 154, distance: 30.7
click at [162, 161] on span ", navegue até o menu lateral -> Chuva -> Relatório de Fenologia:" at bounding box center [227, 153] width 249 height 15
click at [181, 93] on h1 "Como funciona? 😉" at bounding box center [238, 96] width 271 height 11
click at [333, 43] on icon at bounding box center [334, 43] width 5 height 5
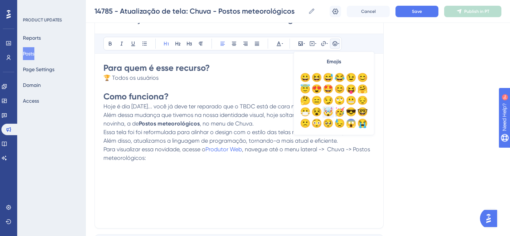
click at [331, 110] on div "🤯" at bounding box center [327, 111] width 11 height 11
click at [225, 196] on div "Para quem é esse recurso? 🏆 Todos os usuários Como funciona? 🤯 Hoje é dia 04 de…" at bounding box center [238, 140] width 271 height 157
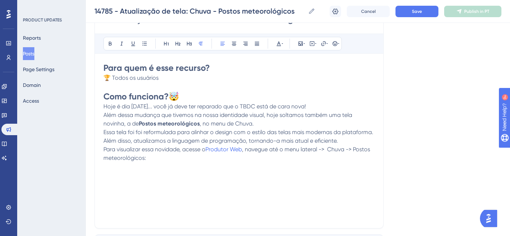
click at [372, 134] on span "Essa tela foi foi reformulada para alinhar o design com o estilo das telas mais…" at bounding box center [238, 136] width 271 height 15
click at [158, 158] on p "Para visualizar essa novidade, acesse o Produtor Web , navegue até o menu later…" at bounding box center [238, 153] width 271 height 17
click at [300, 44] on icon at bounding box center [300, 44] width 4 height 4
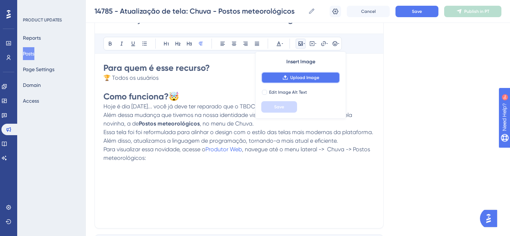
click at [312, 78] on span "Upload Image" at bounding box center [304, 78] width 29 height 6
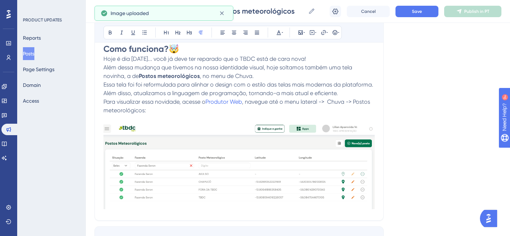
scroll to position [235, 0]
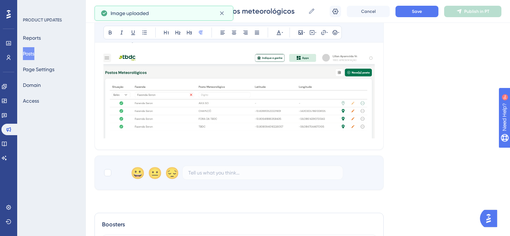
click at [273, 123] on img at bounding box center [238, 96] width 271 height 86
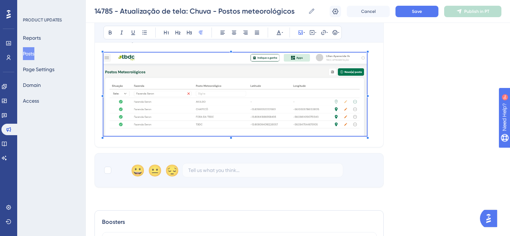
click at [369, 139] on div at bounding box center [367, 138] width 3 height 3
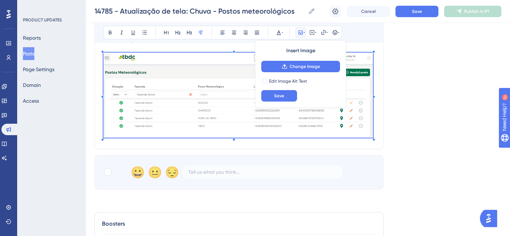
click at [377, 125] on div "Atualização de tela: Chuva - Postos meteorológicos Bold Italic Underline Bullet…" at bounding box center [238, 16] width 289 height 266
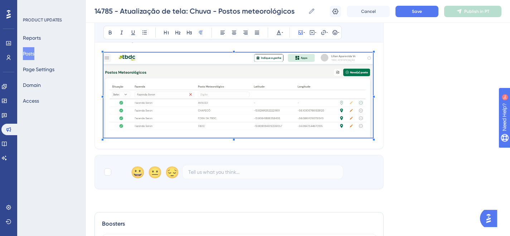
click at [381, 133] on div "Atualização de tela: Chuva - Postos meteorológicos Bold Italic Underline Bullet…" at bounding box center [238, 16] width 289 height 266
click at [107, 172] on div at bounding box center [107, 172] width 7 height 7
checkbox input "true"
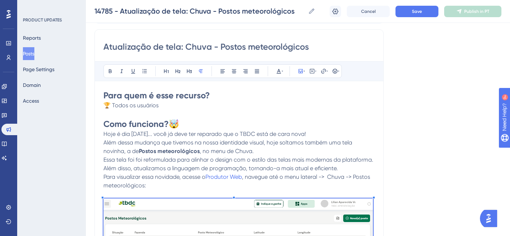
scroll to position [125, 0]
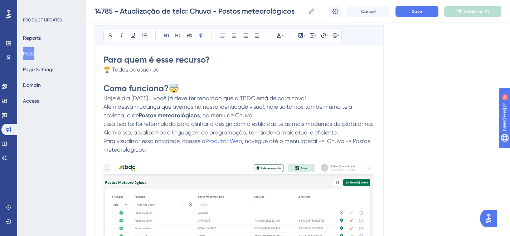
click at [253, 114] on span ", no menu de Chuva." at bounding box center [227, 115] width 54 height 7
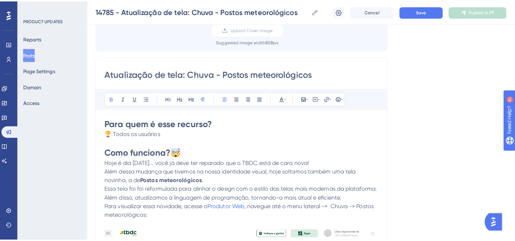
scroll to position [0, 0]
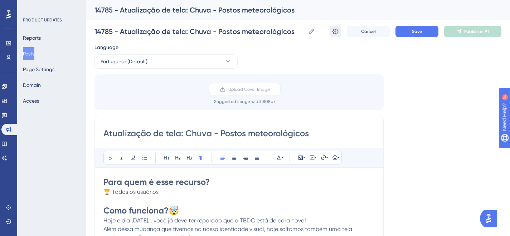
click at [337, 33] on icon at bounding box center [335, 32] width 6 height 6
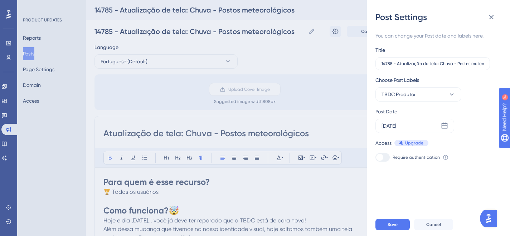
click at [490, 20] on icon at bounding box center [491, 17] width 9 height 9
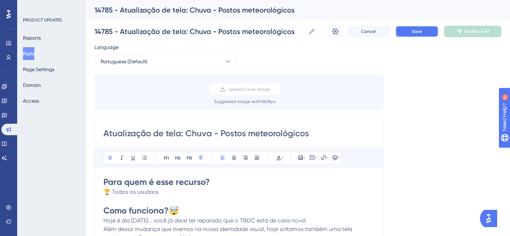
click at [412, 33] on span "Save" at bounding box center [417, 32] width 10 height 6
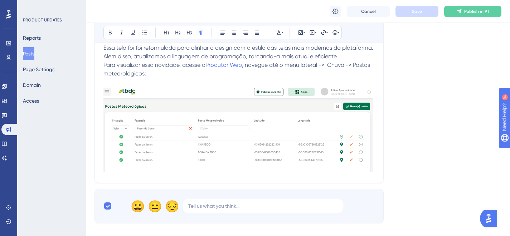
scroll to position [102, 0]
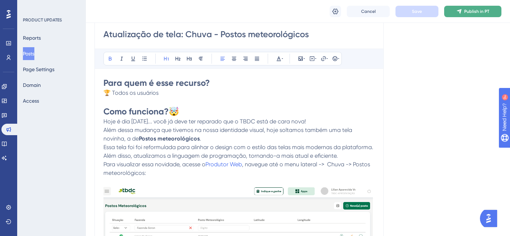
click at [483, 11] on span "Publish in PT" at bounding box center [476, 12] width 25 height 6
